Goal: Check status: Check status

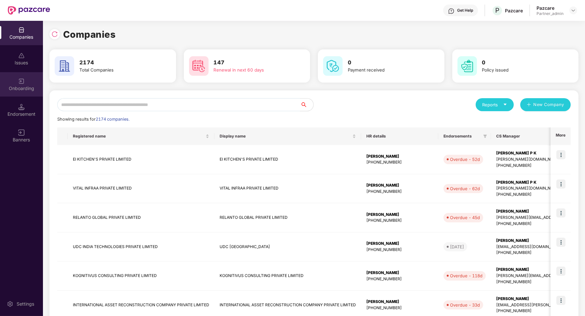
click at [26, 80] on div "Onboarding" at bounding box center [21, 84] width 43 height 24
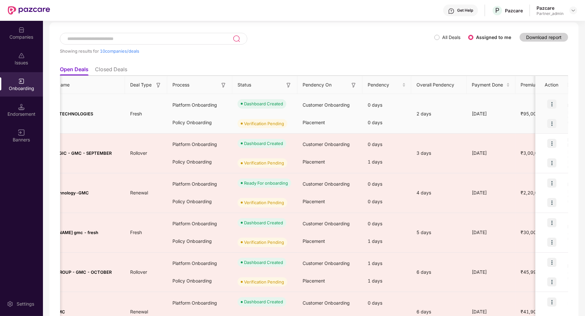
scroll to position [0, 111]
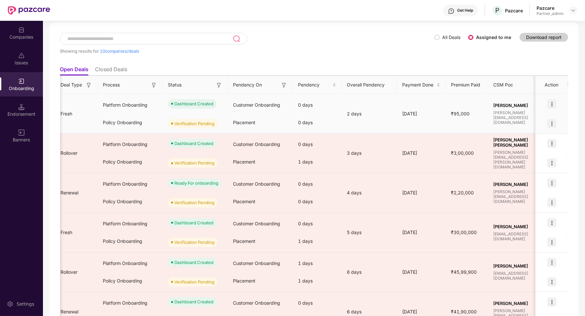
click at [553, 104] on img at bounding box center [551, 104] width 9 height 9
click at [457, 112] on span "₹95,000" at bounding box center [460, 114] width 29 height 6
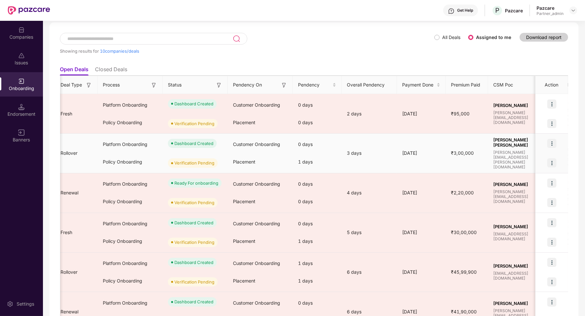
click at [549, 144] on img at bounding box center [551, 143] width 9 height 9
click at [424, 154] on div "12 Oct 2025" at bounding box center [421, 153] width 49 height 7
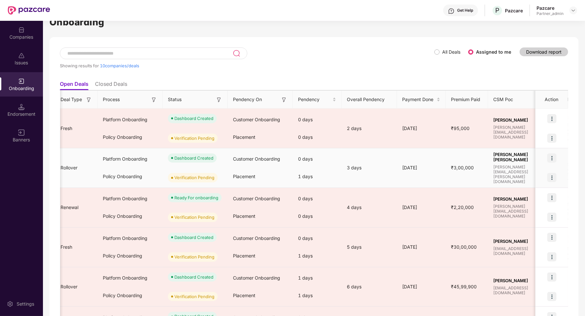
scroll to position [0, 0]
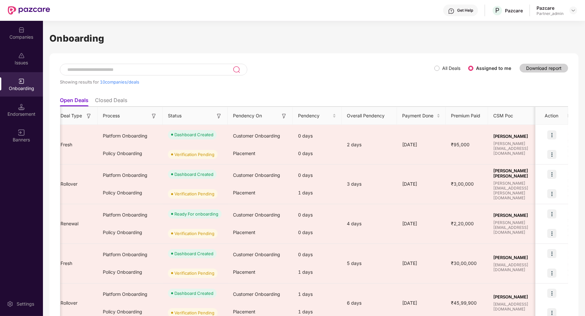
click at [223, 116] on th "Status" at bounding box center [195, 116] width 65 height 18
click at [222, 116] on img at bounding box center [219, 116] width 7 height 7
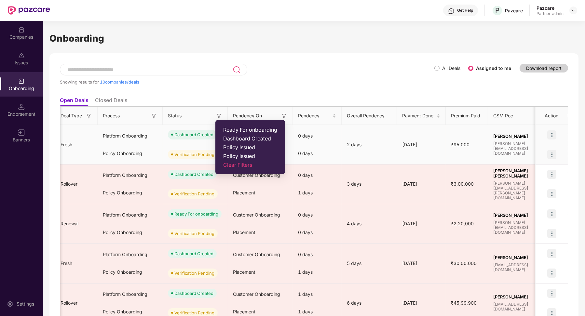
click at [333, 129] on div "0 days" at bounding box center [317, 136] width 49 height 18
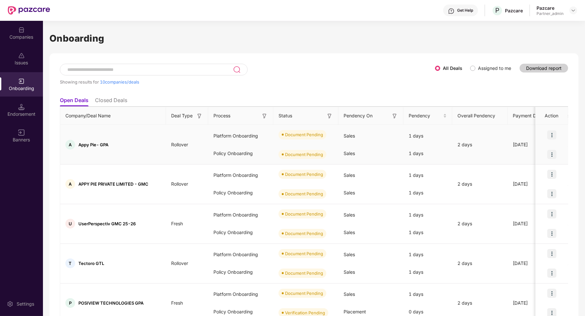
click at [551, 133] on img at bounding box center [551, 135] width 9 height 9
click at [531, 150] on span "View Document" at bounding box center [524, 150] width 47 height 7
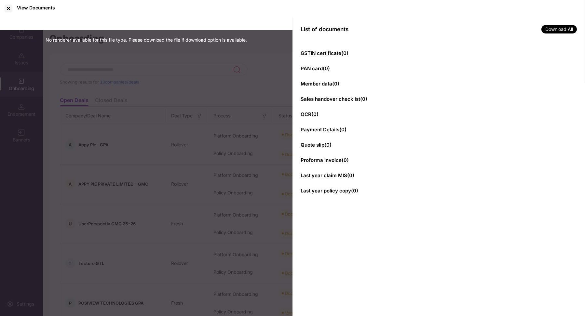
click at [359, 100] on span "Sales handover checklist ( 0 )" at bounding box center [334, 99] width 67 height 6
click at [369, 99] on div "Sales handover checklist ( 0 )" at bounding box center [439, 99] width 276 height 7
click at [13, 11] on div at bounding box center [8, 8] width 10 height 10
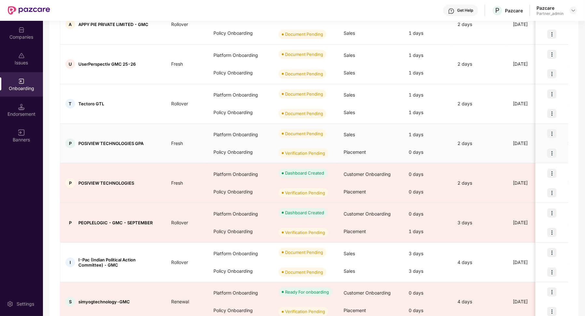
scroll to position [99, 0]
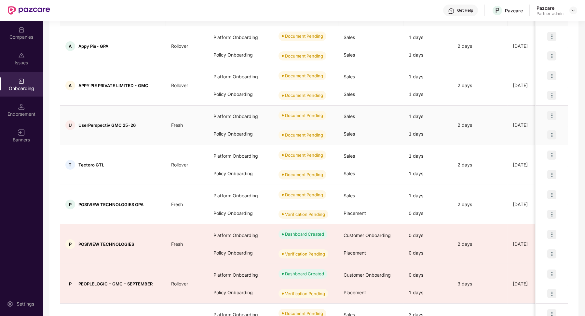
click at [550, 116] on img at bounding box center [551, 115] width 9 height 9
click at [535, 131] on span "View Document" at bounding box center [524, 131] width 47 height 7
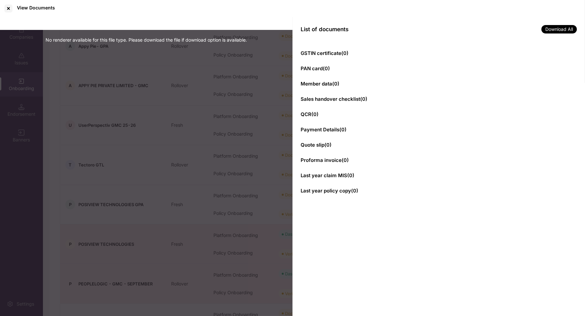
click at [143, 106] on div "No renderer available for this file type. Please download the file if download …" at bounding box center [146, 167] width 293 height 300
click at [9, 7] on div at bounding box center [8, 8] width 10 height 10
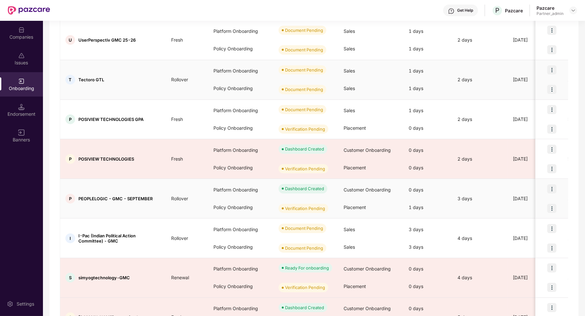
scroll to position [227, 0]
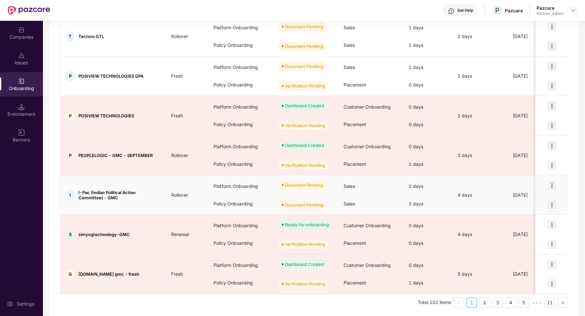
click at [551, 181] on img at bounding box center [551, 185] width 9 height 9
click at [524, 198] on span "View Document" at bounding box center [524, 200] width 47 height 7
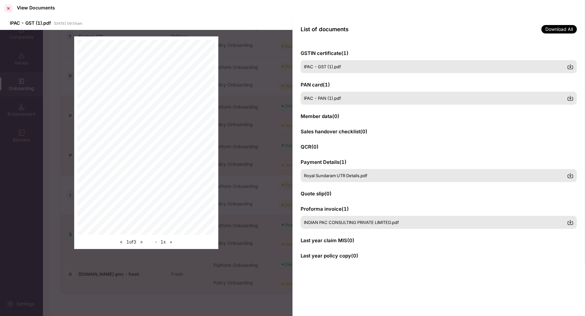
click at [6, 8] on div at bounding box center [8, 8] width 10 height 10
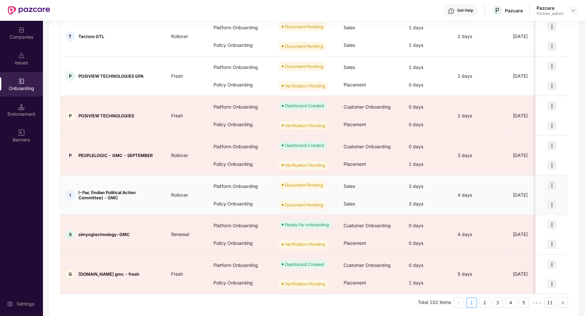
click at [550, 181] on img at bounding box center [551, 185] width 9 height 9
click at [542, 196] on li "View Document" at bounding box center [524, 200] width 63 height 14
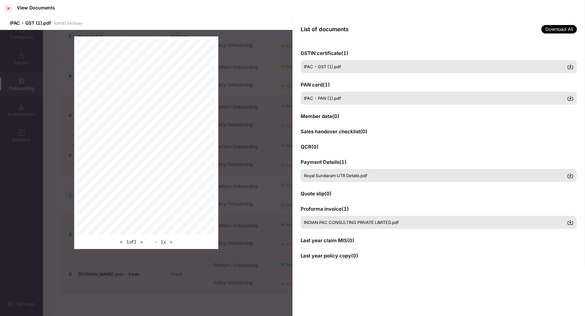
click at [10, 8] on div at bounding box center [8, 8] width 10 height 10
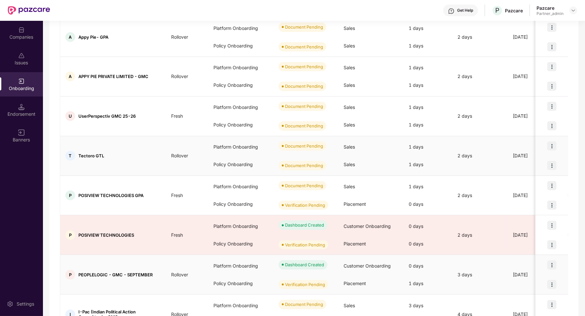
scroll to position [0, 0]
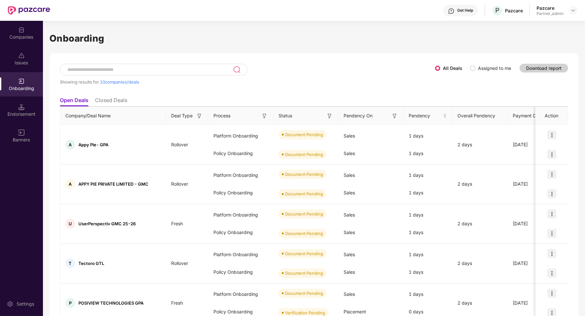
click at [201, 119] on img at bounding box center [199, 116] width 7 height 7
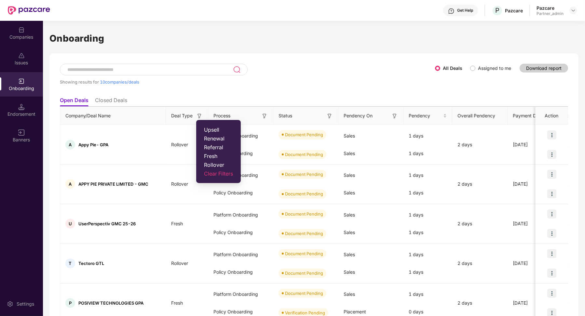
click at [216, 156] on span "Fresh" at bounding box center [218, 156] width 29 height 7
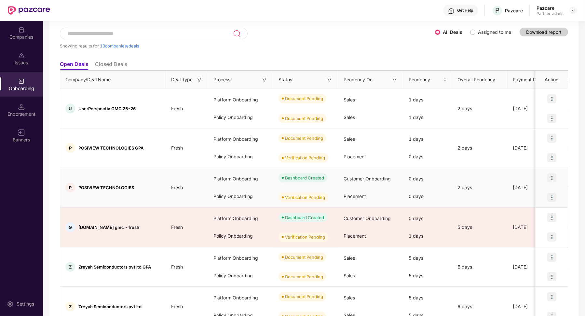
scroll to position [36, 0]
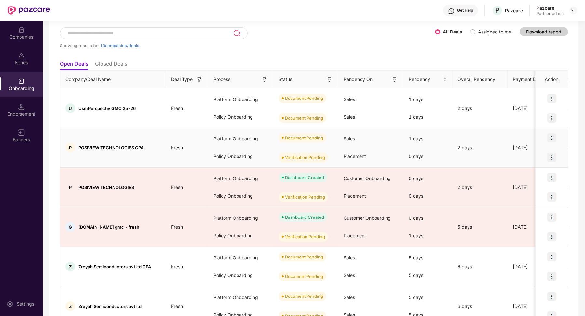
click at [548, 138] on img at bounding box center [551, 137] width 9 height 9
click at [536, 153] on span "View Document" at bounding box center [524, 153] width 47 height 7
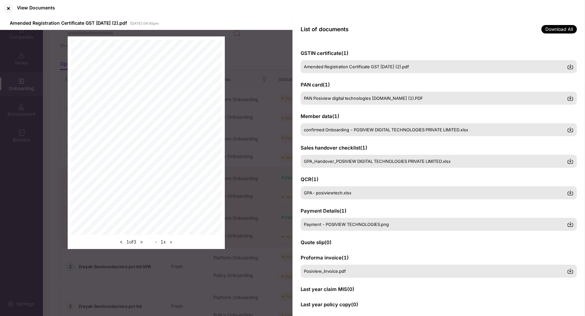
scroll to position [7, 0]
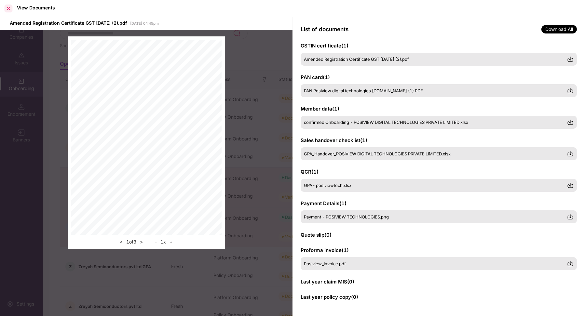
click at [7, 9] on div at bounding box center [8, 8] width 10 height 10
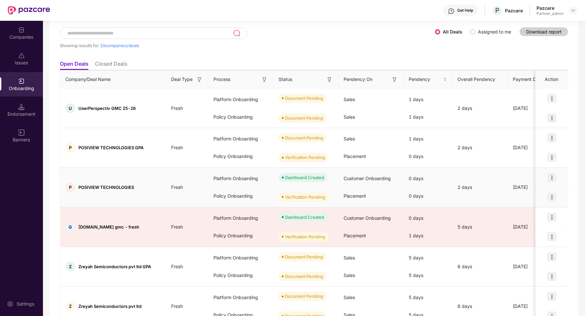
click at [553, 199] on img at bounding box center [551, 197] width 9 height 9
click at [542, 209] on span "View Document" at bounding box center [524, 212] width 47 height 7
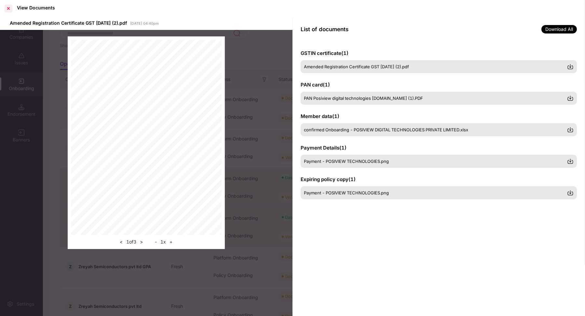
click at [8, 9] on div at bounding box center [8, 8] width 10 height 10
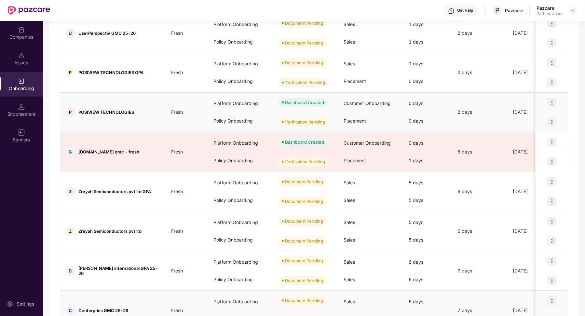
scroll to position [0, 0]
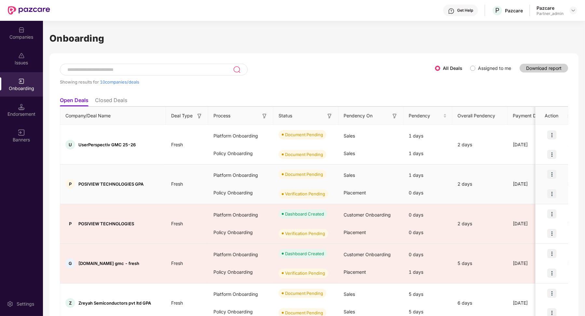
click at [549, 194] on img at bounding box center [551, 193] width 9 height 9
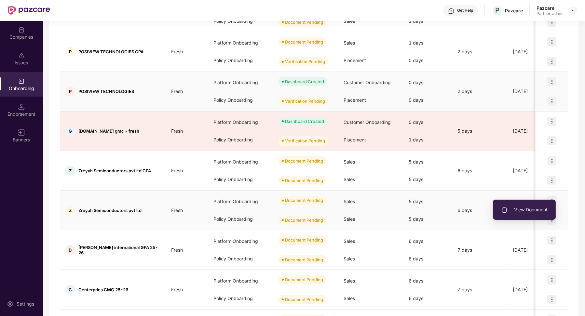
scroll to position [143, 0]
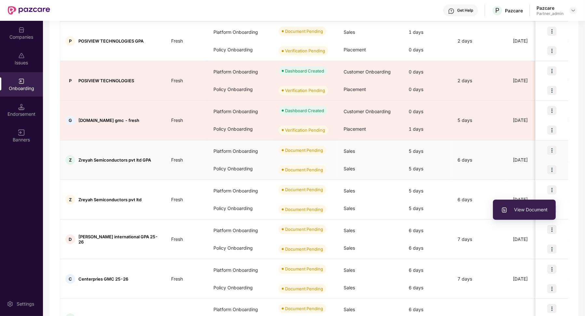
click at [552, 167] on img at bounding box center [551, 169] width 9 height 9
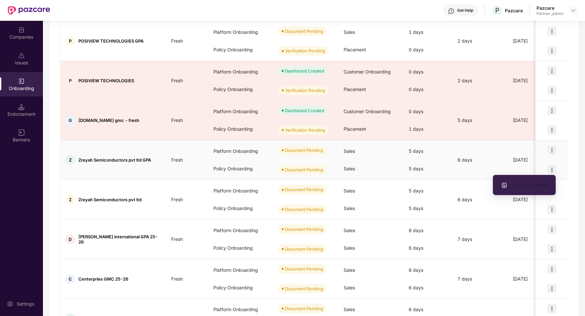
click at [534, 186] on span "View Document" at bounding box center [524, 185] width 47 height 7
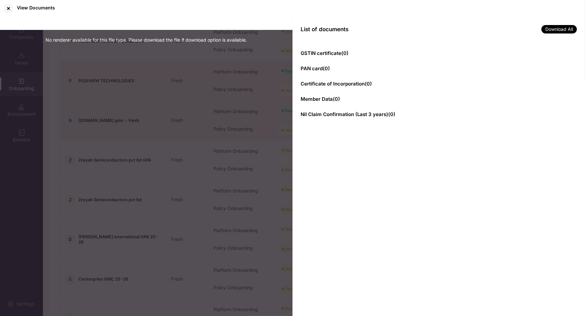
click at [217, 168] on div "No renderer available for this file type. Please download the file if download …" at bounding box center [146, 167] width 293 height 300
click at [10, 8] on div at bounding box center [8, 8] width 10 height 10
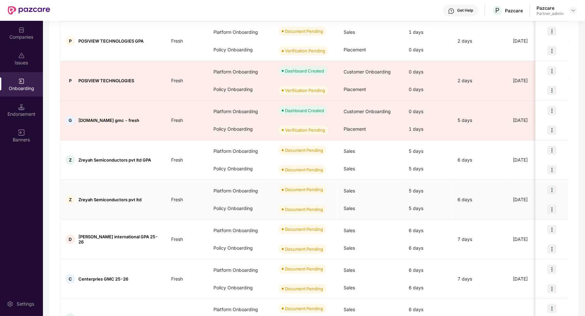
click at [553, 188] on img at bounding box center [551, 190] width 9 height 9
click at [542, 201] on li "View Document" at bounding box center [524, 206] width 63 height 14
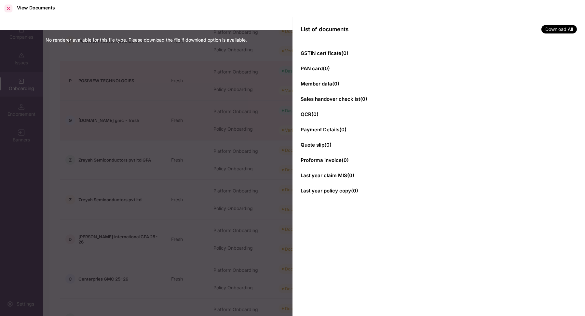
click at [10, 10] on div at bounding box center [8, 8] width 10 height 10
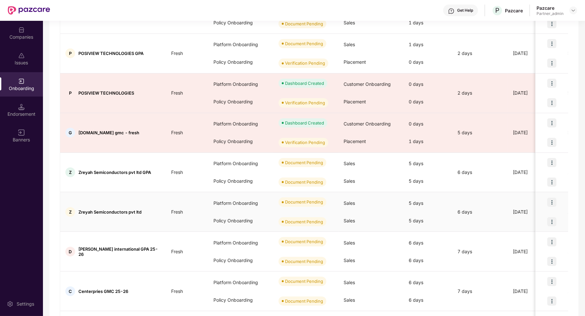
scroll to position [227, 0]
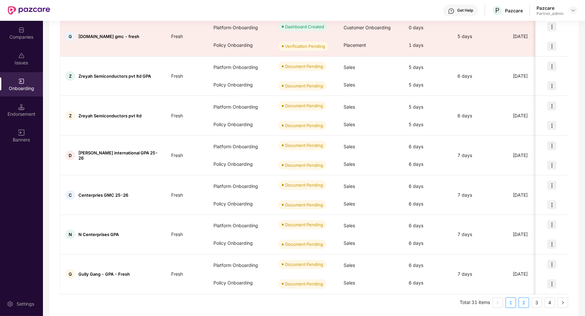
click at [524, 302] on link "2" at bounding box center [524, 303] width 10 height 10
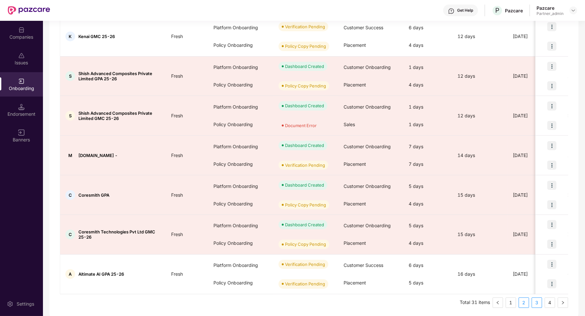
click at [538, 304] on link "3" at bounding box center [537, 303] width 10 height 10
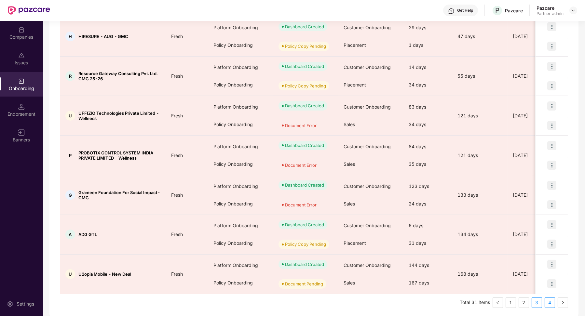
click at [549, 303] on link "4" at bounding box center [550, 303] width 10 height 10
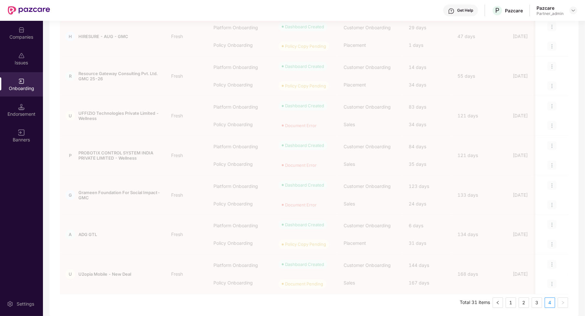
scroll to position [0, 0]
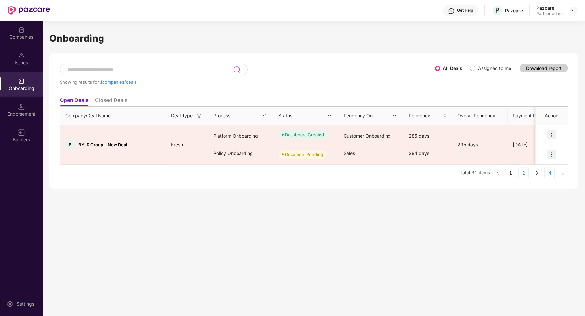
click at [526, 174] on link "2" at bounding box center [524, 173] width 10 height 10
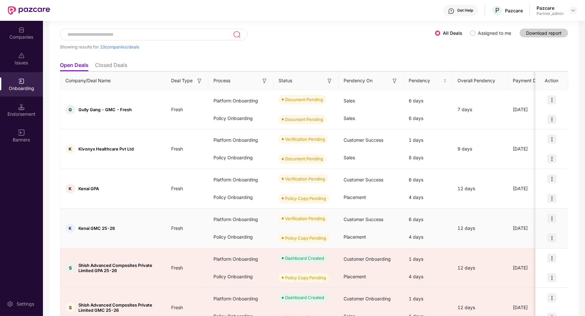
scroll to position [37, 0]
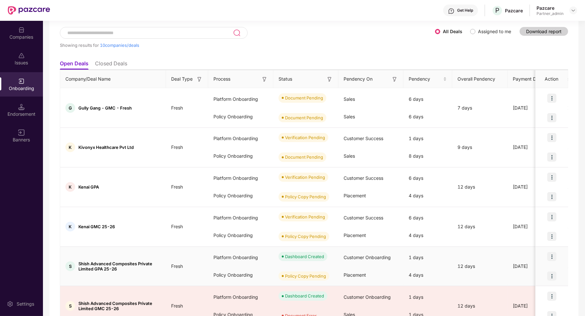
click at [551, 274] on img at bounding box center [551, 276] width 9 height 9
click at [530, 288] on span "View Document" at bounding box center [524, 291] width 47 height 7
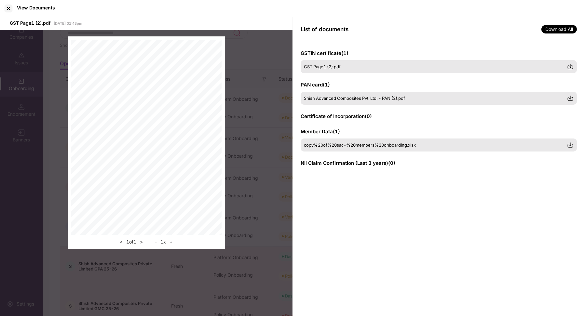
click at [9, 7] on div at bounding box center [8, 8] width 10 height 10
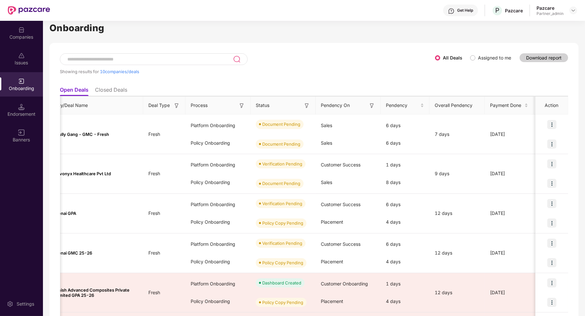
scroll to position [0, 0]
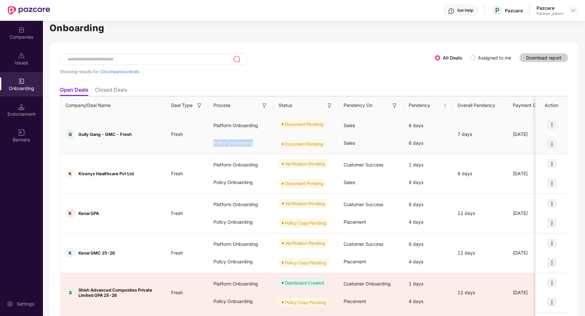
drag, startPoint x: 256, startPoint y: 140, endPoint x: 224, endPoint y: 136, distance: 33.2
click at [224, 137] on div "Policy Onboarding" at bounding box center [240, 143] width 65 height 18
click at [262, 109] on th "Process" at bounding box center [240, 106] width 65 height 18
click at [264, 107] on img at bounding box center [264, 106] width 7 height 7
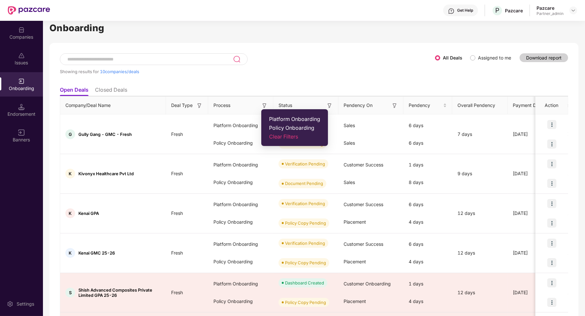
click at [283, 83] on ul "Open Deals Closed Deals" at bounding box center [314, 89] width 508 height 13
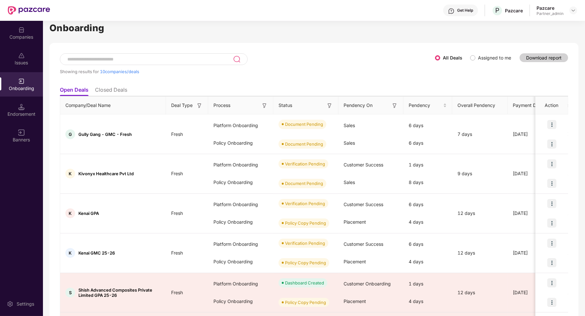
click at [283, 83] on ul "Open Deals Closed Deals" at bounding box center [314, 89] width 508 height 13
click at [195, 104] on div "Deal Type" at bounding box center [187, 105] width 32 height 7
click at [199, 106] on img at bounding box center [199, 106] width 7 height 7
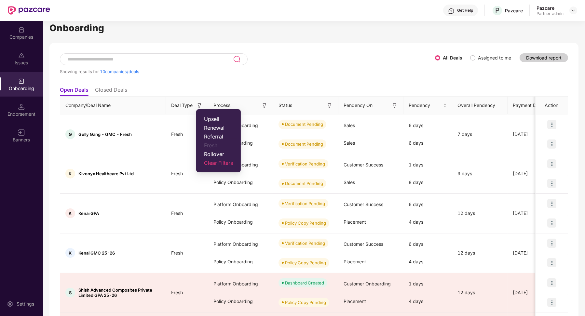
click at [211, 136] on span "Referral" at bounding box center [218, 136] width 29 height 7
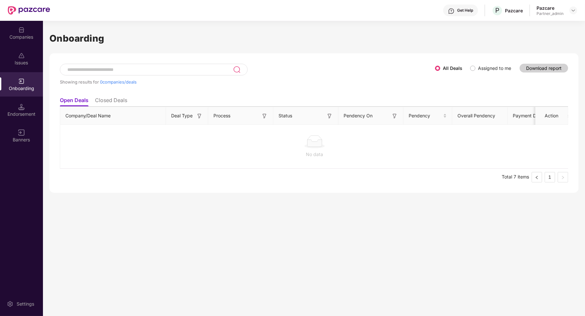
click at [197, 120] on div "No data" at bounding box center [314, 147] width 509 height 54
click at [197, 118] on img at bounding box center [199, 116] width 7 height 7
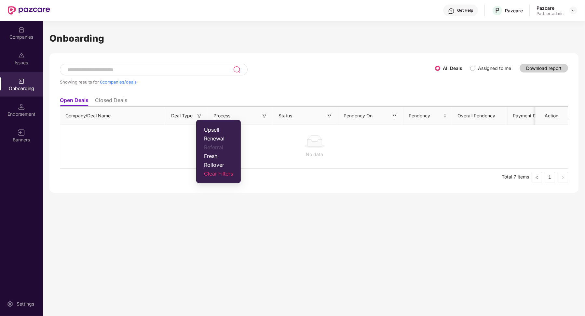
click at [205, 164] on span "Rollover" at bounding box center [218, 165] width 29 height 7
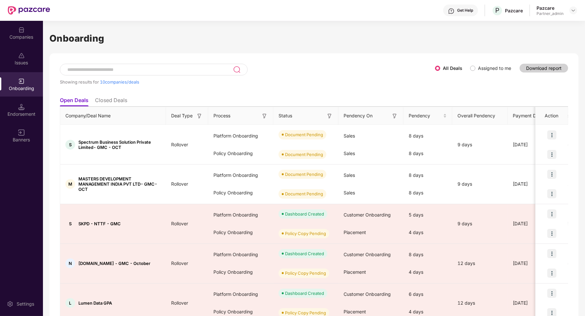
click at [197, 114] on img at bounding box center [199, 116] width 7 height 7
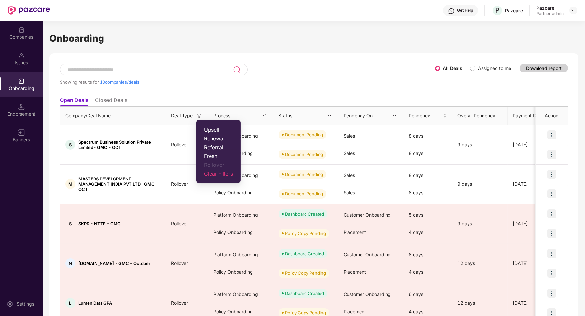
click at [223, 146] on span "Referral" at bounding box center [218, 147] width 29 height 7
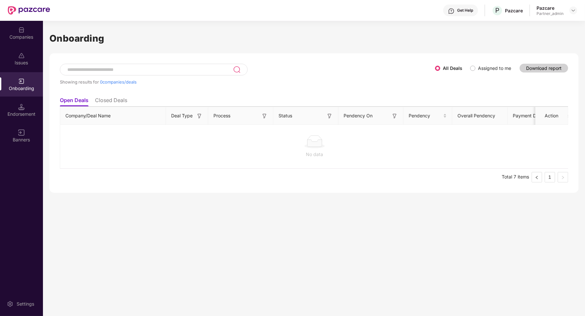
click at [200, 121] on div "No data" at bounding box center [314, 147] width 509 height 54
click at [198, 115] on img at bounding box center [199, 116] width 7 height 7
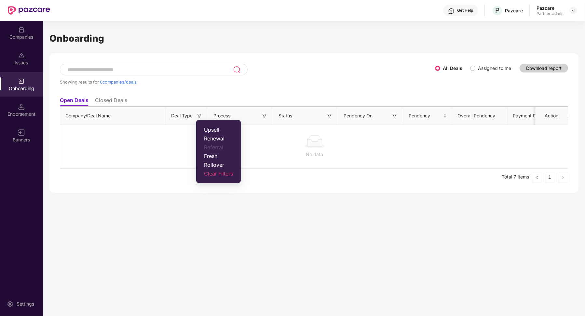
click at [214, 156] on span "Fresh" at bounding box center [218, 156] width 29 height 7
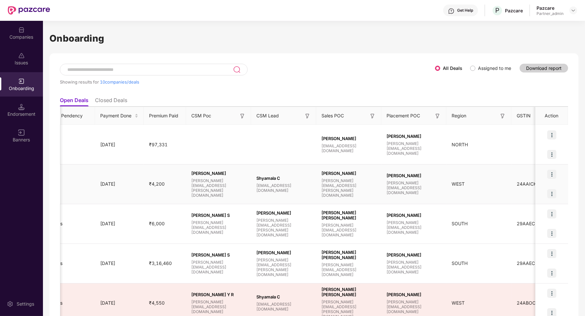
scroll to position [0, 460]
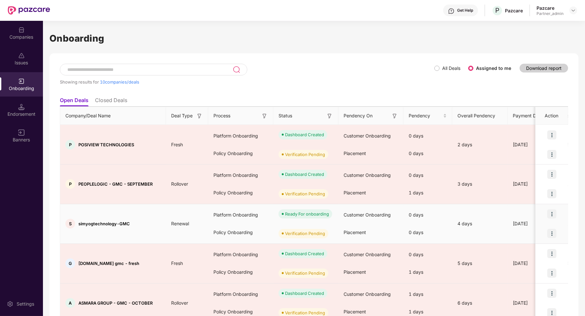
scroll to position [34, 0]
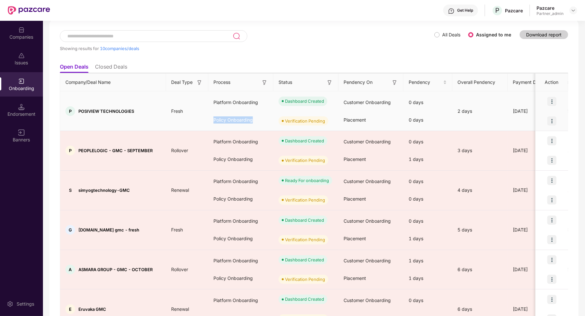
drag, startPoint x: 213, startPoint y: 120, endPoint x: 256, endPoint y: 125, distance: 43.2
click at [256, 125] on div "Policy Onboarding" at bounding box center [240, 120] width 65 height 18
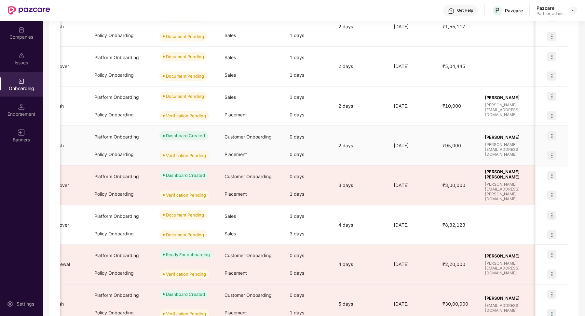
scroll to position [0, 119]
click at [551, 133] on img at bounding box center [551, 136] width 9 height 9
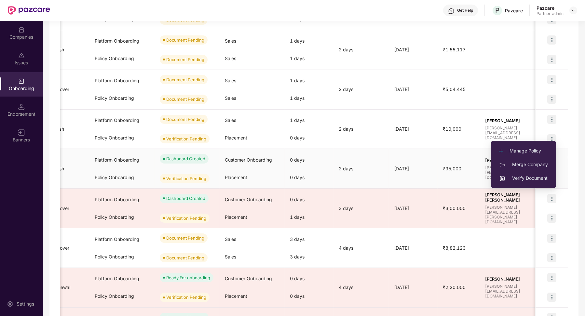
scroll to position [174, 0]
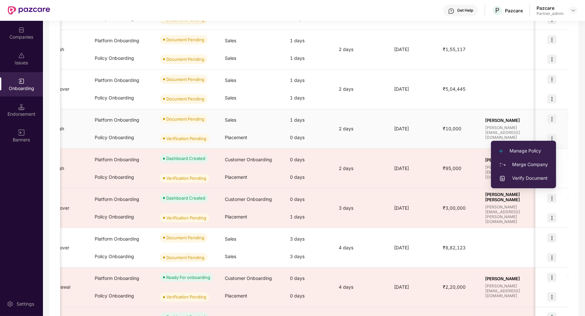
click at [439, 139] on td "₹10,000" at bounding box center [459, 129] width 42 height 40
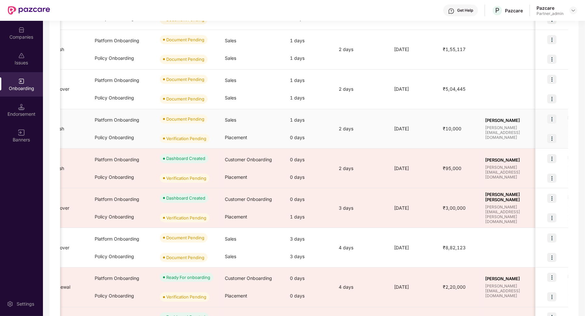
click at [549, 119] on img at bounding box center [551, 119] width 9 height 9
click at [535, 135] on span "View Document" at bounding box center [524, 134] width 47 height 7
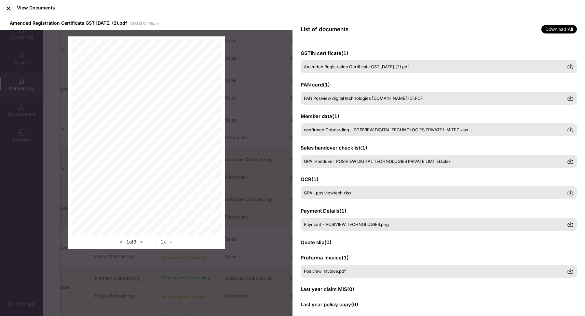
scroll to position [7, 0]
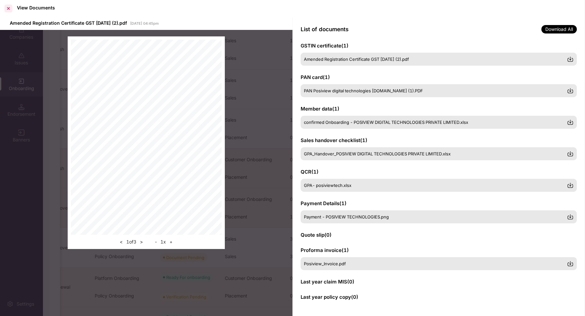
click at [7, 5] on div at bounding box center [8, 8] width 10 height 10
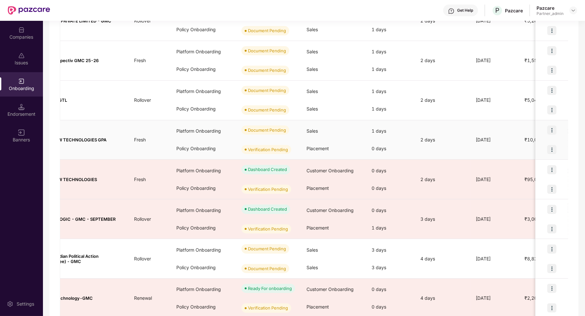
scroll to position [0, 0]
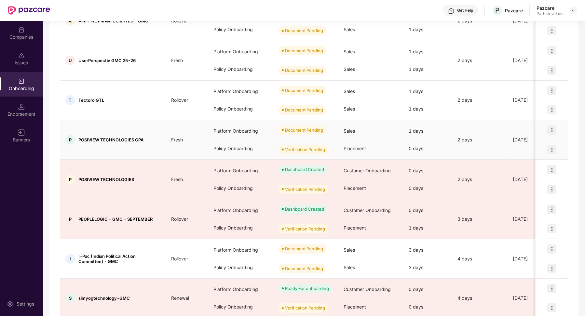
click at [556, 130] on img at bounding box center [551, 130] width 9 height 9
click at [538, 144] on span "View Document" at bounding box center [524, 145] width 47 height 7
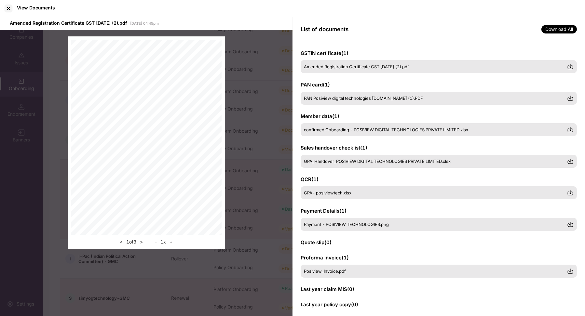
scroll to position [7, 0]
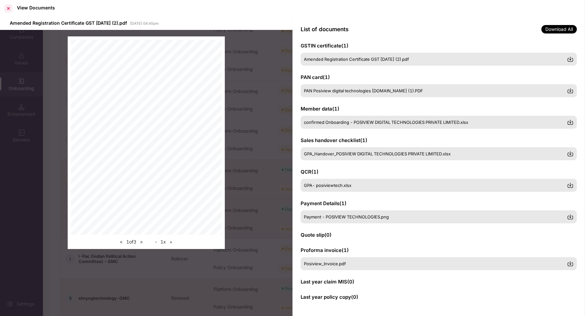
click at [9, 9] on div at bounding box center [8, 8] width 10 height 10
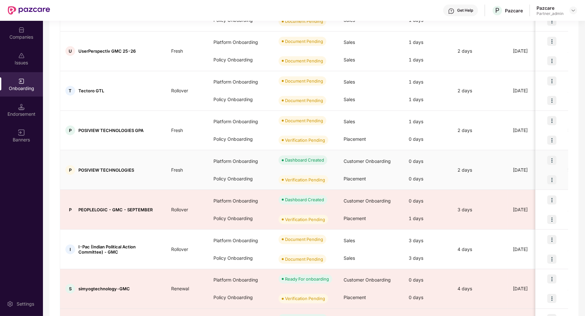
scroll to position [174, 0]
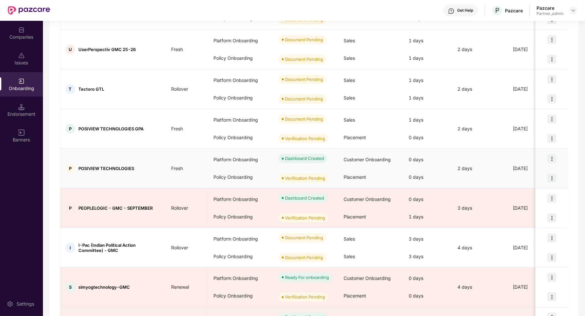
click at [551, 177] on img at bounding box center [551, 178] width 9 height 9
click at [529, 193] on span "View Document" at bounding box center [524, 193] width 47 height 7
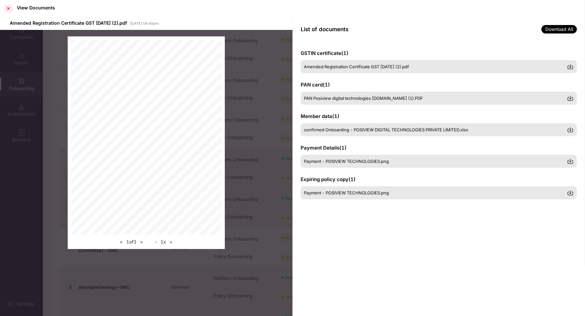
click at [7, 8] on div at bounding box center [8, 8] width 10 height 10
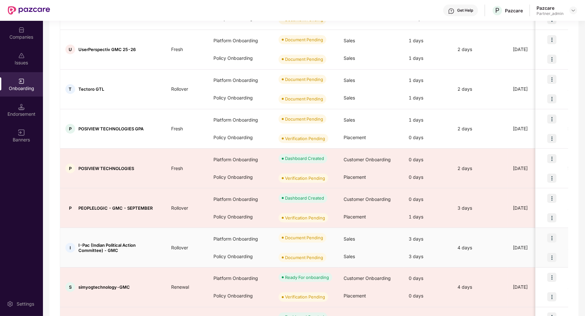
click at [549, 239] on img at bounding box center [551, 238] width 9 height 9
click at [555, 263] on div "View Document" at bounding box center [524, 253] width 63 height 27
click at [574, 254] on div "Showing results for 10 companies/deals All Deals Assigned to me Download report…" at bounding box center [313, 125] width 529 height 492
click at [549, 256] on img at bounding box center [551, 257] width 9 height 9
click at [531, 272] on span "View Document" at bounding box center [524, 272] width 47 height 7
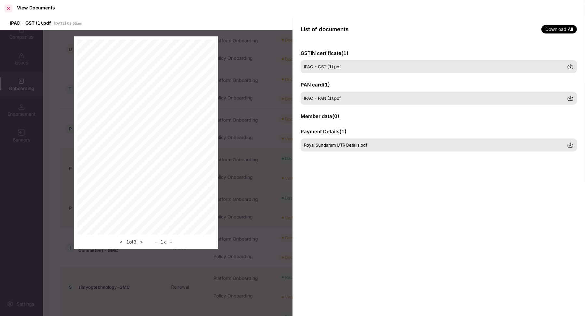
click at [8, 6] on div at bounding box center [8, 8] width 10 height 10
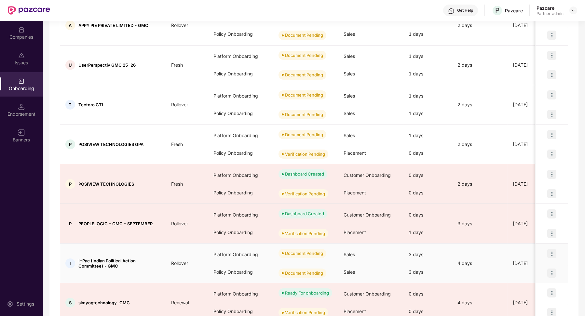
scroll to position [155, 0]
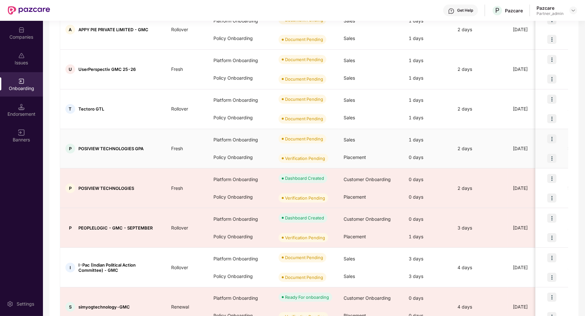
click at [552, 136] on img at bounding box center [551, 138] width 9 height 9
click at [540, 150] on li "View Document" at bounding box center [524, 154] width 63 height 14
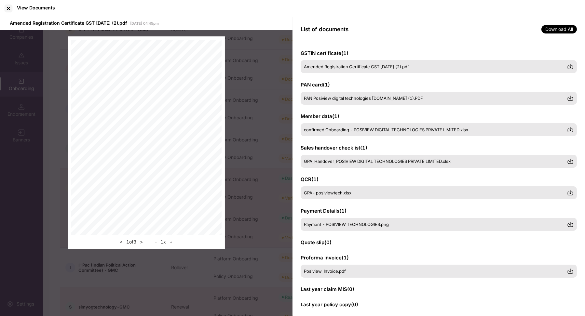
scroll to position [7, 0]
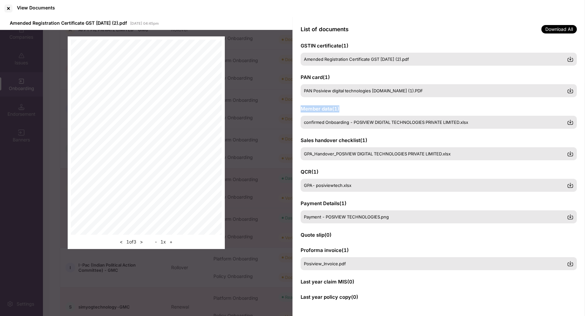
drag, startPoint x: 343, startPoint y: 112, endPoint x: 302, endPoint y: 111, distance: 41.0
click at [302, 111] on div "Member data ( 1 ) confirmed Onboarding - POSIVIEW DIGITAL TECHNOLOGIES PRIVATE …" at bounding box center [439, 116] width 276 height 23
click at [571, 155] on img at bounding box center [570, 154] width 7 height 7
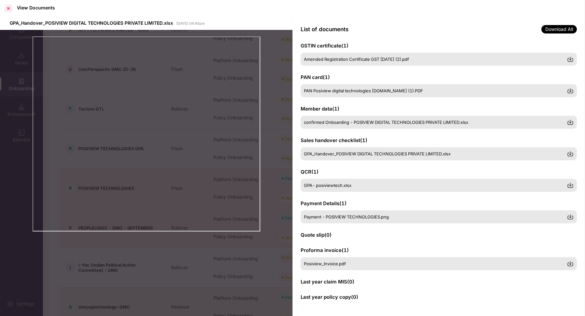
click at [7, 10] on div at bounding box center [8, 8] width 10 height 10
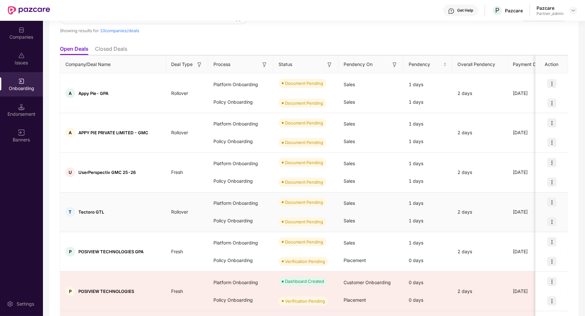
scroll to position [0, 0]
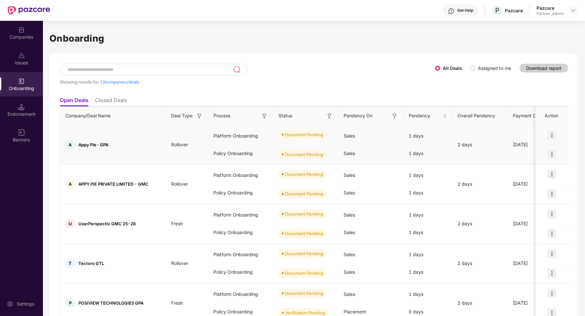
click at [554, 138] on img at bounding box center [551, 135] width 9 height 9
click at [536, 148] on span "View Document" at bounding box center [524, 150] width 47 height 7
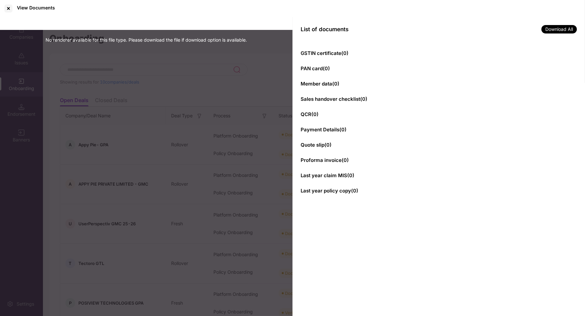
drag, startPoint x: 302, startPoint y: 53, endPoint x: 350, endPoint y: 189, distance: 144.3
click at [350, 185] on div "GSTIN certificate ( 0 ) PAN card ( 0 ) Member data ( 0 ) Sales handover checkli…" at bounding box center [439, 179] width 293 height 275
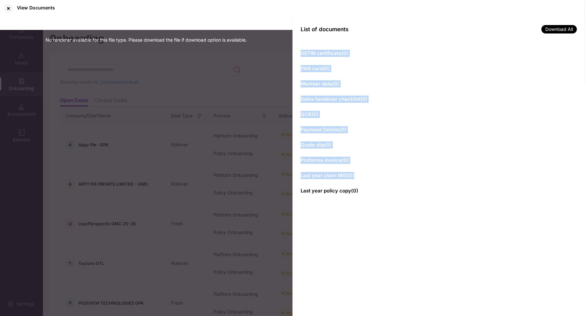
click at [306, 60] on div "GSTIN certificate ( 0 ) PAN card ( 0 ) Member data ( 0 ) Sales handover checkli…" at bounding box center [439, 179] width 293 height 275
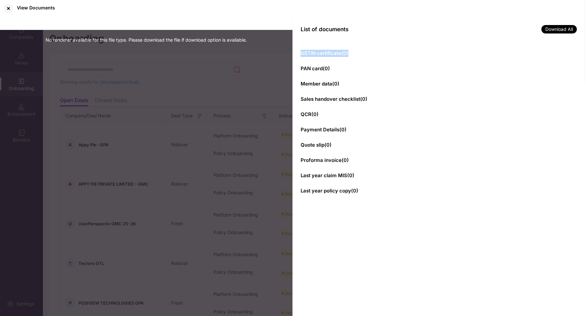
drag, startPoint x: 302, startPoint y: 53, endPoint x: 346, endPoint y: 57, distance: 43.4
click at [346, 57] on div "GSTIN certificate ( 0 ) PAN card ( 0 ) Member data ( 0 ) Sales handover checkli…" at bounding box center [439, 179] width 293 height 275
click at [346, 75] on div "GSTIN certificate ( 0 ) PAN card ( 0 ) Member data ( 0 ) Sales handover checkli…" at bounding box center [439, 179] width 293 height 275
drag, startPoint x: 300, startPoint y: 56, endPoint x: 352, endPoint y: 54, distance: 52.1
click at [353, 55] on div "GSTIN certificate ( 0 ) PAN card ( 0 ) Member data ( 0 ) Sales handover checkli…" at bounding box center [439, 179] width 293 height 275
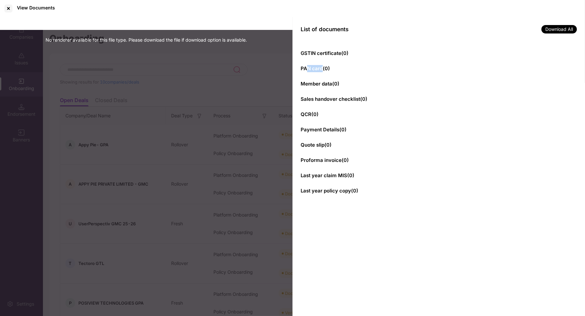
drag, startPoint x: 309, startPoint y: 69, endPoint x: 323, endPoint y: 69, distance: 14.0
click at [323, 69] on span "PAN card ( 0 )" at bounding box center [315, 68] width 29 height 6
drag, startPoint x: 311, startPoint y: 85, endPoint x: 330, endPoint y: 85, distance: 18.6
click at [330, 85] on span "Member data ( 0 )" at bounding box center [320, 84] width 39 height 6
drag, startPoint x: 304, startPoint y: 101, endPoint x: 325, endPoint y: 101, distance: 21.2
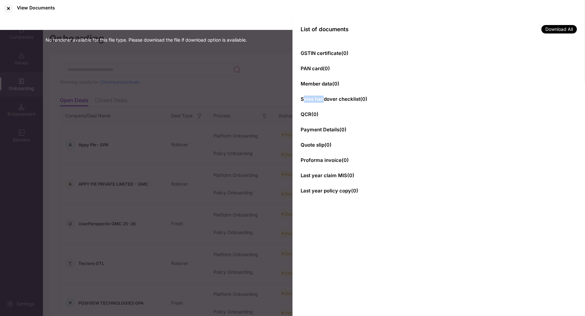
click at [325, 101] on span "Sales handover checklist ( 0 )" at bounding box center [334, 99] width 67 height 6
click at [328, 103] on div "GSTIN certificate ( 0 ) PAN card ( 0 ) Member data ( 0 ) Sales handover checkli…" at bounding box center [439, 179] width 293 height 275
drag, startPoint x: 304, startPoint y: 100, endPoint x: 348, endPoint y: 100, distance: 43.9
click at [348, 100] on span "Sales handover checklist ( 0 )" at bounding box center [334, 99] width 67 height 6
click at [13, 8] on div at bounding box center [8, 8] width 10 height 10
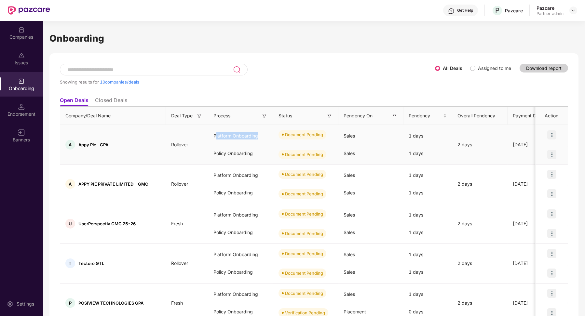
drag, startPoint x: 215, startPoint y: 135, endPoint x: 257, endPoint y: 134, distance: 42.6
click at [258, 135] on div "Platform Onboarding" at bounding box center [240, 136] width 65 height 18
drag, startPoint x: 214, startPoint y: 155, endPoint x: 252, endPoint y: 155, distance: 38.1
click at [252, 155] on div "Policy Onboarding" at bounding box center [240, 154] width 65 height 18
click at [199, 117] on img at bounding box center [199, 116] width 7 height 7
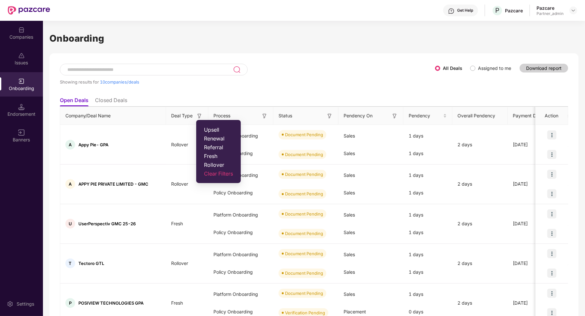
click at [211, 155] on span "Fresh" at bounding box center [218, 156] width 29 height 7
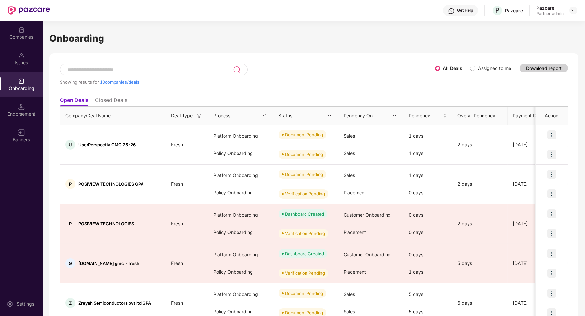
click at [200, 116] on img at bounding box center [199, 116] width 7 height 7
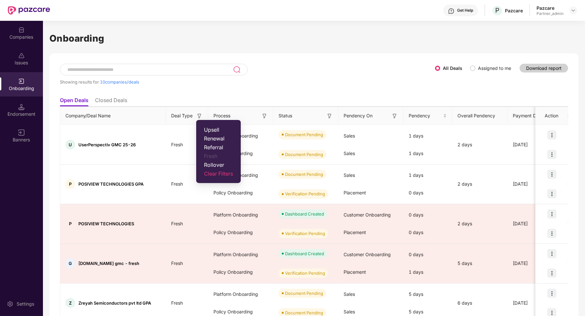
click at [211, 166] on span "Rollover" at bounding box center [218, 165] width 29 height 7
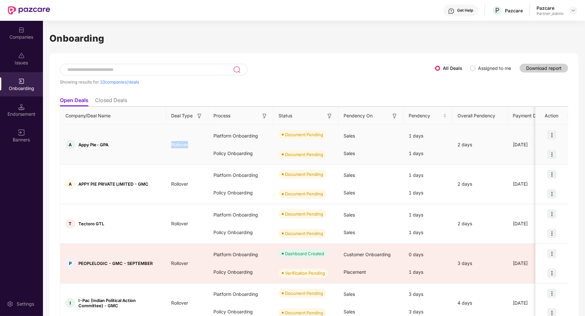
drag, startPoint x: 170, startPoint y: 143, endPoint x: 188, endPoint y: 144, distance: 17.6
click at [188, 144] on span "Rollover" at bounding box center [179, 145] width 27 height 6
click at [201, 115] on img at bounding box center [199, 116] width 7 height 7
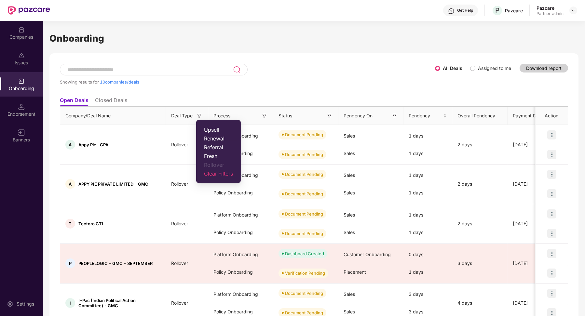
click at [215, 137] on span "Renewal" at bounding box center [218, 138] width 29 height 7
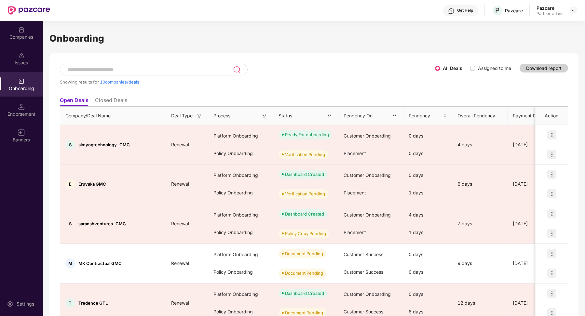
click at [199, 118] on img at bounding box center [199, 116] width 7 height 7
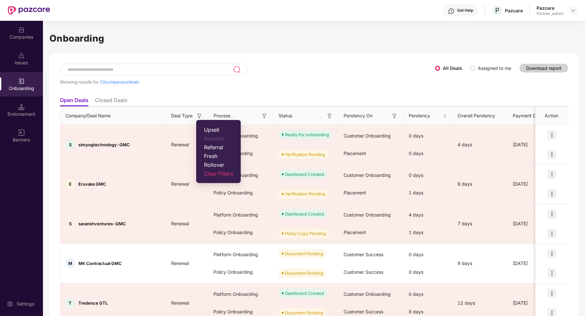
click at [211, 129] on span "Upsell" at bounding box center [218, 130] width 29 height 7
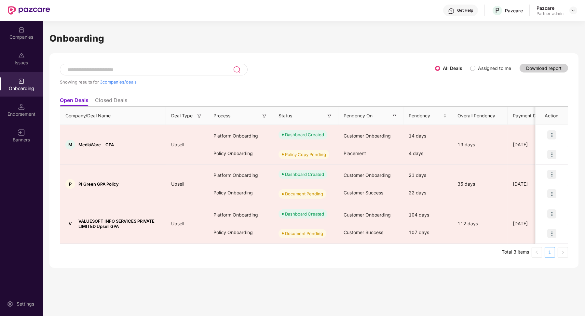
click at [197, 114] on img at bounding box center [199, 116] width 7 height 7
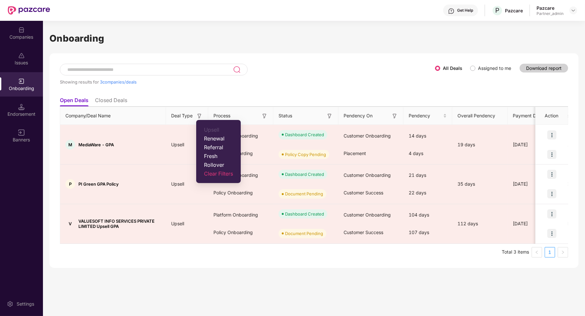
click at [210, 158] on span "Fresh" at bounding box center [218, 156] width 29 height 7
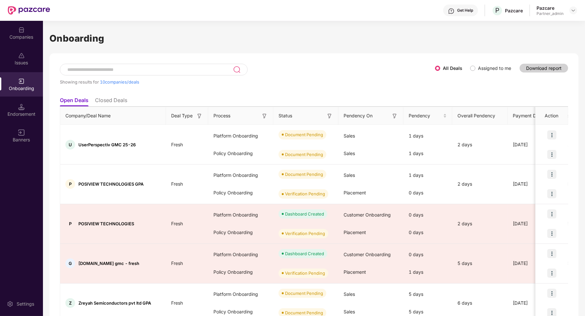
click at [199, 113] on img at bounding box center [199, 116] width 7 height 7
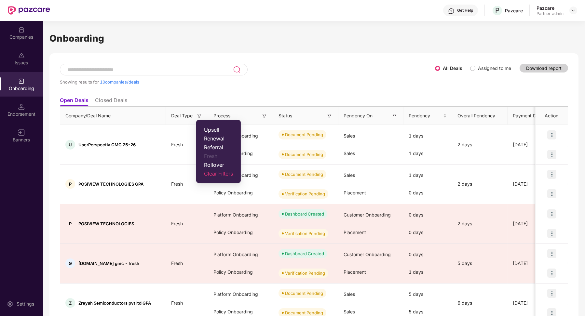
click at [218, 168] on span "Rollover" at bounding box center [218, 165] width 29 height 7
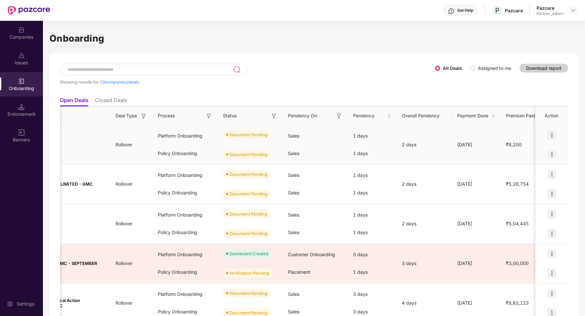
scroll to position [0, 16]
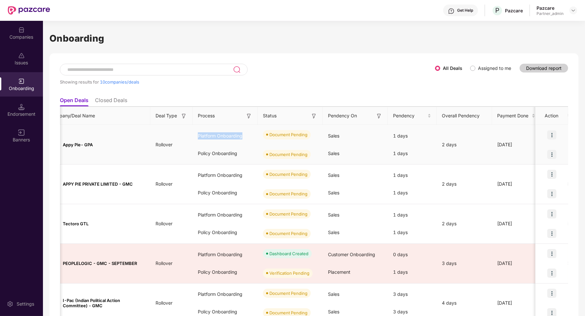
drag, startPoint x: 198, startPoint y: 134, endPoint x: 239, endPoint y: 132, distance: 41.1
click at [241, 135] on div "Platform Onboarding" at bounding box center [225, 136] width 65 height 18
drag, startPoint x: 198, startPoint y: 153, endPoint x: 237, endPoint y: 154, distance: 39.7
click at [237, 154] on div "Policy Onboarding" at bounding box center [225, 154] width 65 height 18
click at [553, 137] on img at bounding box center [551, 135] width 9 height 9
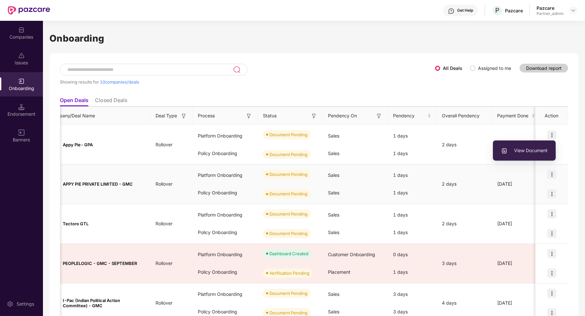
click at [474, 182] on div "2 days" at bounding box center [464, 184] width 55 height 7
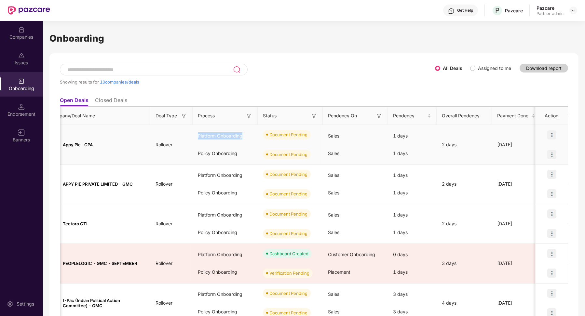
drag, startPoint x: 195, startPoint y: 135, endPoint x: 245, endPoint y: 135, distance: 49.5
click at [245, 135] on div "Platform Onboarding" at bounding box center [225, 136] width 65 height 18
drag, startPoint x: 197, startPoint y: 154, endPoint x: 237, endPoint y: 153, distance: 40.4
click at [237, 153] on div "Policy Onboarding" at bounding box center [225, 154] width 65 height 18
click at [206, 151] on div "Policy Onboarding" at bounding box center [225, 154] width 65 height 18
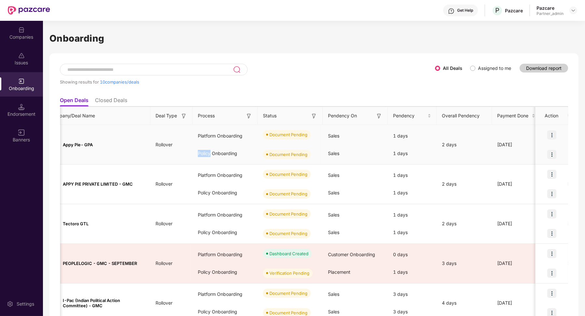
click at [206, 151] on div "Policy Onboarding" at bounding box center [225, 154] width 65 height 18
copy div "Policy"
click at [209, 159] on div "Policy Onboarding" at bounding box center [225, 154] width 65 height 18
drag, startPoint x: 195, startPoint y: 151, endPoint x: 220, endPoint y: 152, distance: 25.4
click at [221, 152] on div "Policy Onboarding" at bounding box center [225, 154] width 65 height 18
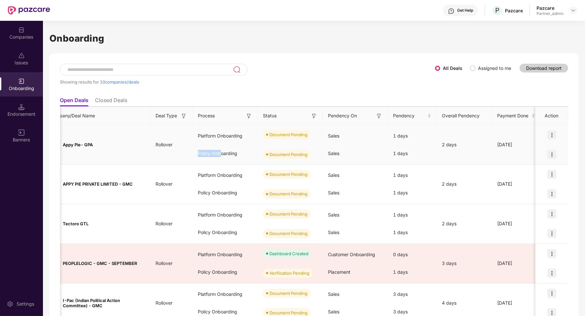
click at [551, 135] on img at bounding box center [551, 135] width 9 height 9
click at [536, 155] on li "View Document" at bounding box center [524, 151] width 63 height 14
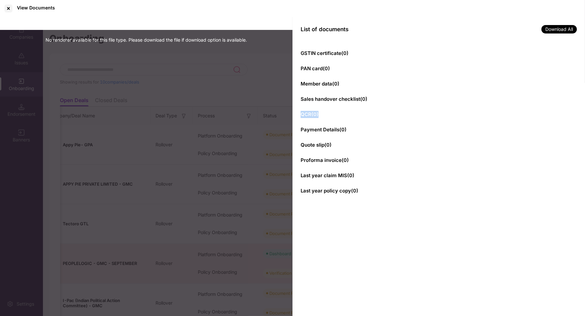
drag, startPoint x: 321, startPoint y: 116, endPoint x: 302, endPoint y: 115, distance: 18.9
click at [302, 115] on div "QCR ( 0 )" at bounding box center [439, 114] width 276 height 7
drag, startPoint x: 373, startPoint y: 99, endPoint x: 305, endPoint y: 98, distance: 67.4
click at [305, 98] on div "Sales handover checklist ( 0 )" at bounding box center [439, 99] width 276 height 7
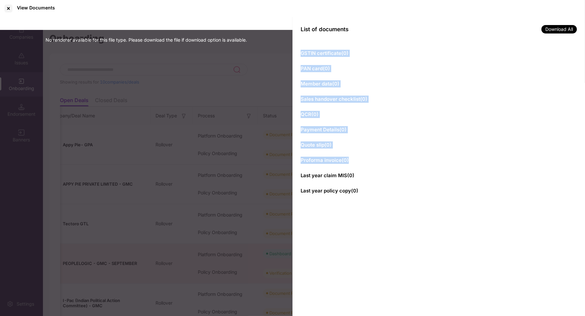
drag, startPoint x: 353, startPoint y: 160, endPoint x: 302, endPoint y: 44, distance: 126.5
click at [303, 45] on div "GSTIN certificate ( 0 ) PAN card ( 0 ) Member data ( 0 ) Sales handover checkli…" at bounding box center [439, 179] width 293 height 275
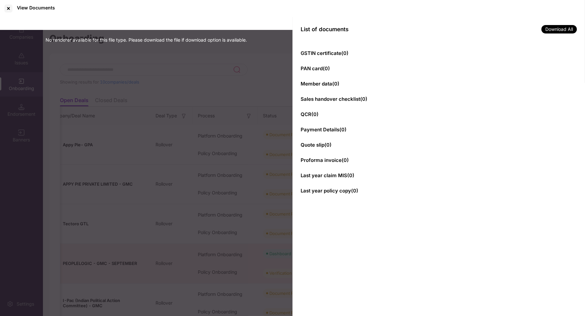
click at [260, 82] on div "No renderer available for this file type. Please download the file if download …" at bounding box center [146, 167] width 293 height 300
drag, startPoint x: 324, startPoint y: 110, endPoint x: 304, endPoint y: 109, distance: 19.9
click at [304, 110] on div "GSTIN certificate ( 0 ) PAN card ( 0 ) Member data ( 0 ) Sales handover checkli…" at bounding box center [439, 179] width 293 height 275
click at [10, 9] on div at bounding box center [8, 8] width 10 height 10
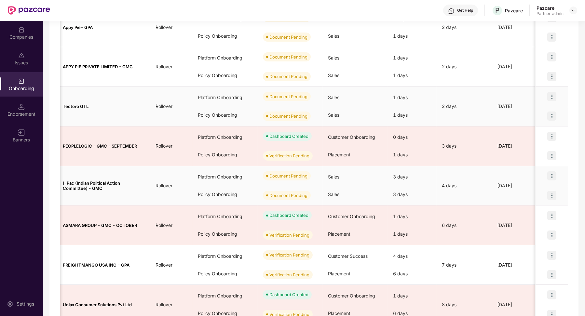
scroll to position [139, 0]
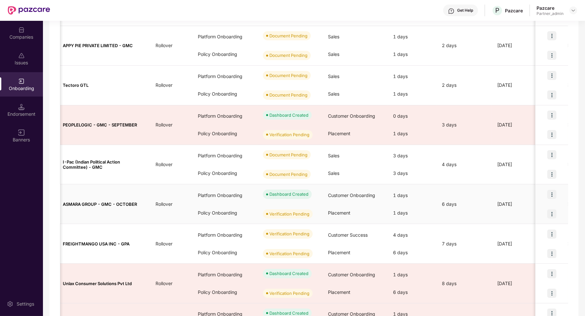
click at [551, 191] on img at bounding box center [551, 194] width 9 height 9
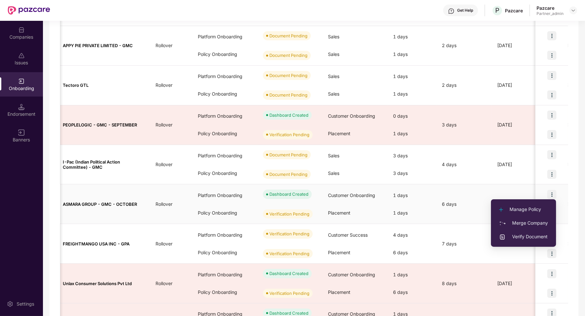
click at [444, 185] on td "6 days" at bounding box center [464, 205] width 55 height 40
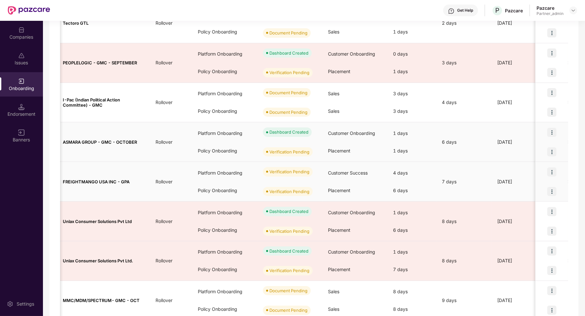
scroll to position [227, 0]
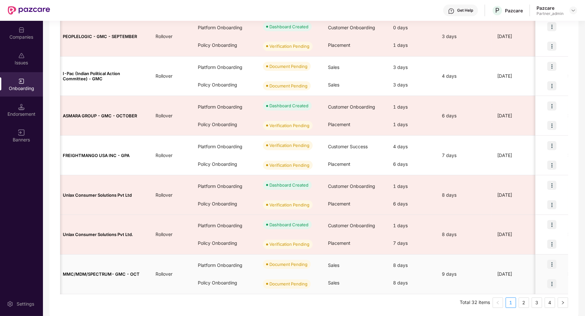
click at [553, 265] on img at bounding box center [551, 264] width 9 height 9
click at [534, 280] on span "View Document" at bounding box center [524, 279] width 47 height 7
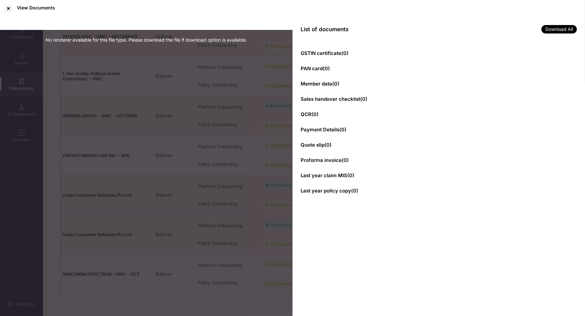
click at [260, 150] on div "No renderer available for this file type. Please download the file if download …" at bounding box center [146, 167] width 293 height 300
click at [8, 11] on div at bounding box center [8, 8] width 10 height 10
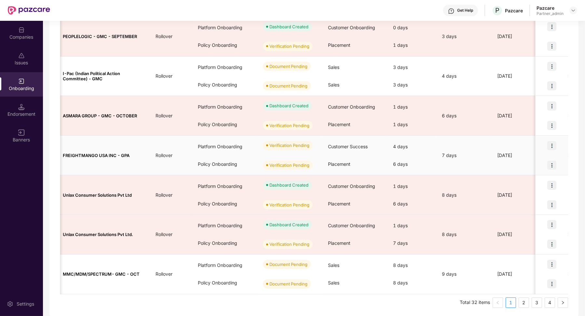
click at [549, 143] on img at bounding box center [551, 145] width 9 height 9
click at [536, 157] on li "View Document" at bounding box center [524, 161] width 63 height 14
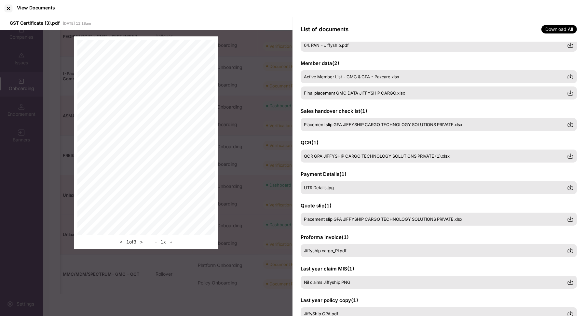
scroll to position [73, 0]
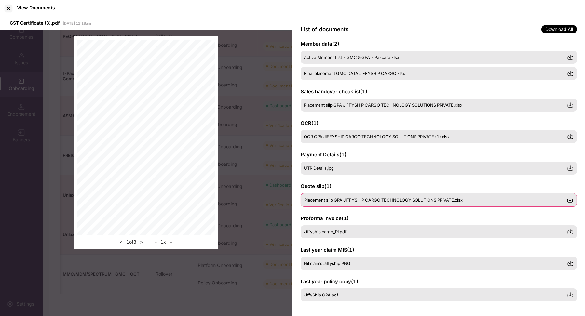
click at [396, 201] on span "Placement slip GPA JIFFYSHIP CARGO TECHNOLOGY SOLUTIONS PRIVATE.xlsx" at bounding box center [383, 200] width 159 height 5
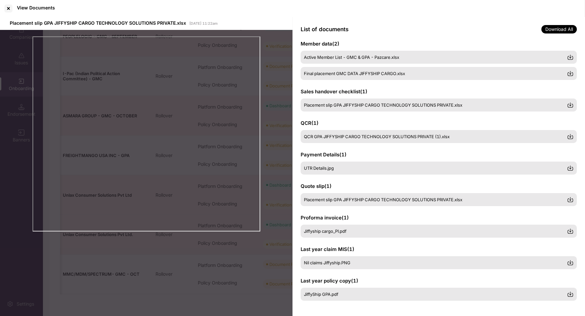
scroll to position [64, 0]
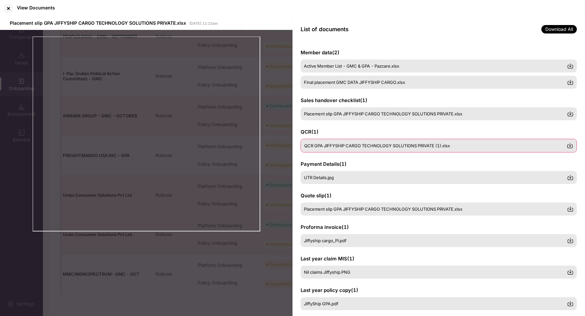
click at [336, 146] on span "QCR GPA JIFFYSHIP CARGO TECHNOLOGY SOLUTIONS PRIVATE (1).xlsx" at bounding box center [377, 145] width 146 height 5
click at [10, 11] on div at bounding box center [8, 8] width 10 height 10
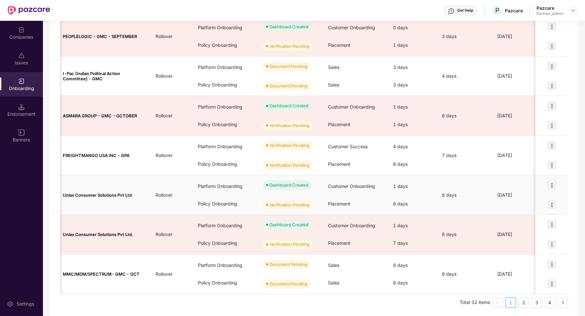
scroll to position [0, 0]
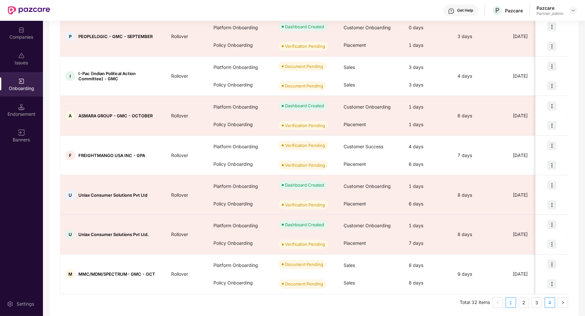
click at [552, 302] on link "4" at bounding box center [550, 303] width 10 height 10
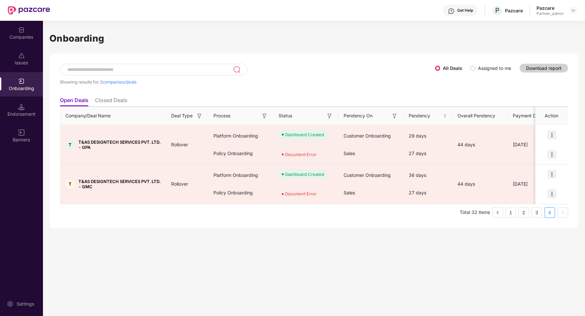
click at [518, 213] on ul "Total 32 items 1 2 3 4" at bounding box center [314, 213] width 508 height 10
click at [524, 213] on link "2" at bounding box center [524, 213] width 10 height 10
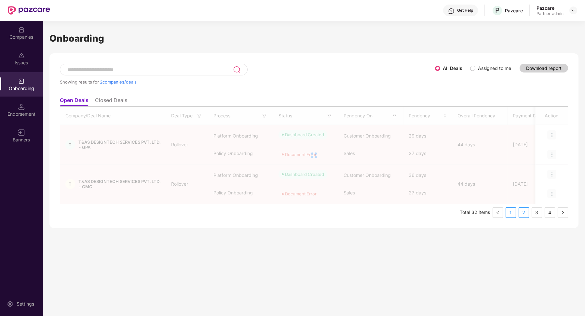
click at [512, 215] on link "1" at bounding box center [511, 213] width 10 height 10
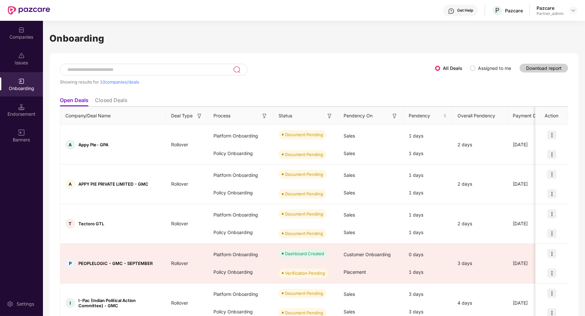
click at [116, 100] on li "Closed Deals" at bounding box center [111, 101] width 32 height 9
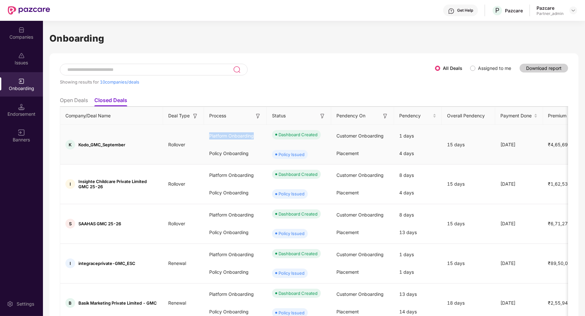
drag, startPoint x: 200, startPoint y: 143, endPoint x: 244, endPoint y: 143, distance: 44.3
click at [244, 143] on div "Platform Onboarding" at bounding box center [235, 136] width 62 height 18
drag, startPoint x: 202, startPoint y: 160, endPoint x: 256, endPoint y: 162, distance: 54.4
click at [256, 162] on tr "K Kodo_GMC_September Rollover Platform Onboarding Policy Onboarding Dashboard C…" at bounding box center [515, 145] width 911 height 40
click at [118, 147] on span "Kodo_GMC_September" at bounding box center [101, 144] width 47 height 5
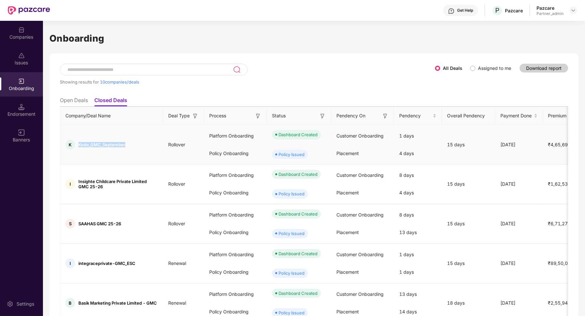
click at [118, 147] on span "Kodo_GMC_September" at bounding box center [101, 144] width 47 height 5
copy span "Kodo_GMC_September"
click at [65, 103] on li "Open Deals" at bounding box center [74, 101] width 28 height 9
